Goal: Navigation & Orientation: Find specific page/section

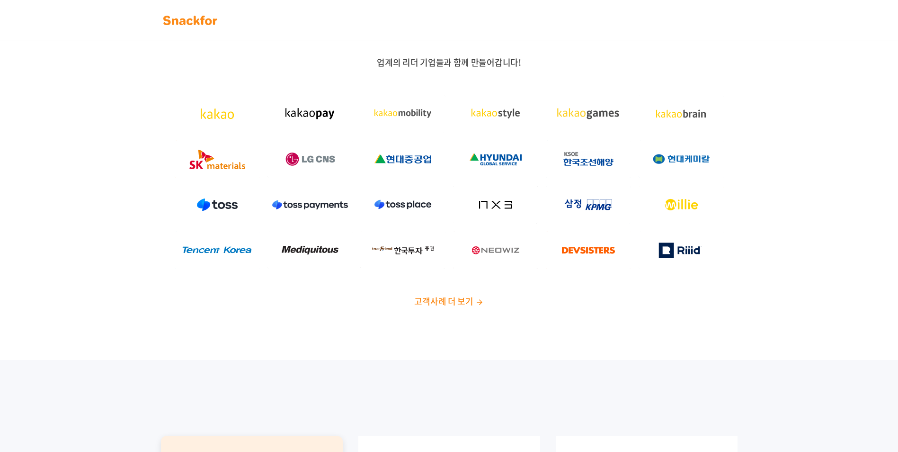
click at [201, 22] on img at bounding box center [191, 20] width 60 height 15
click at [457, 302] on span "고객사례 더 보기" at bounding box center [443, 301] width 59 height 13
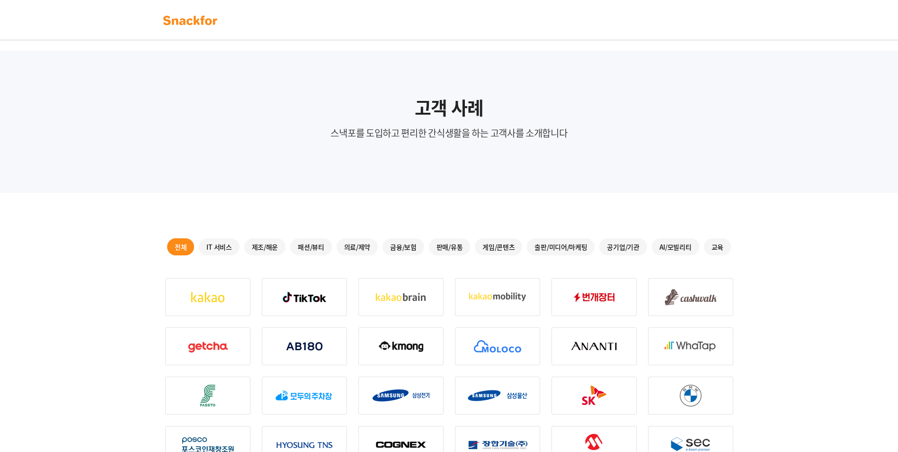
click at [201, 24] on img at bounding box center [191, 20] width 60 height 15
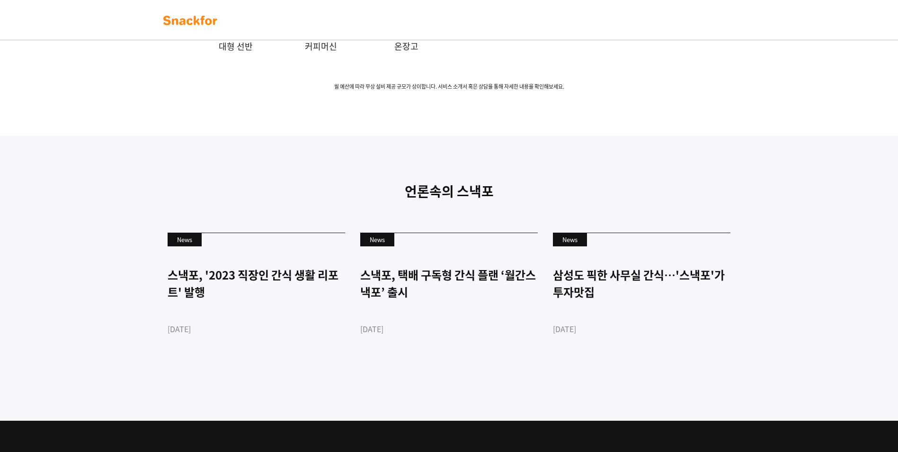
scroll to position [2210, 0]
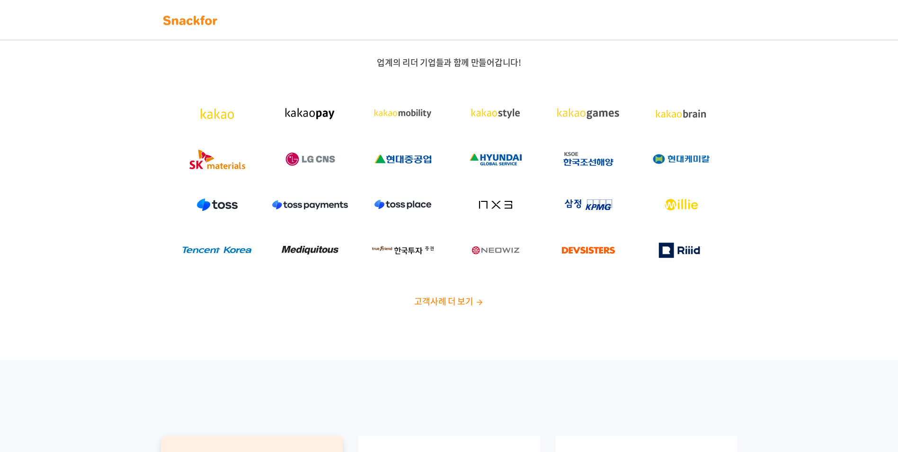
click at [197, 20] on img at bounding box center [191, 20] width 60 height 15
